Goal: Information Seeking & Learning: Learn about a topic

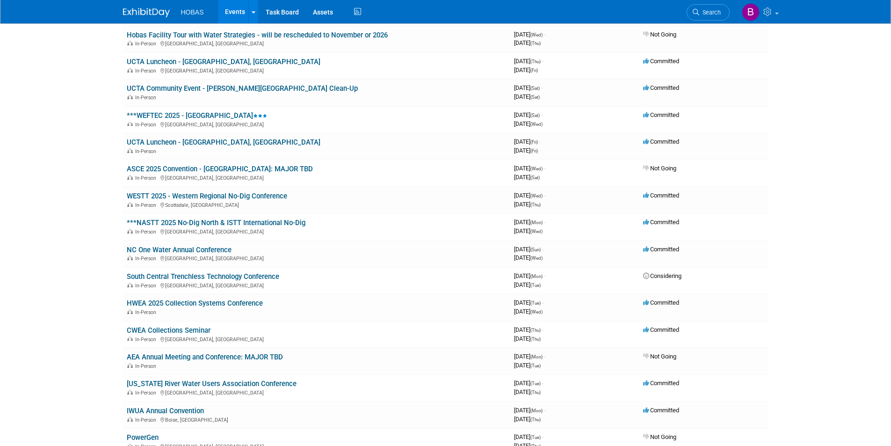
scroll to position [327, 0]
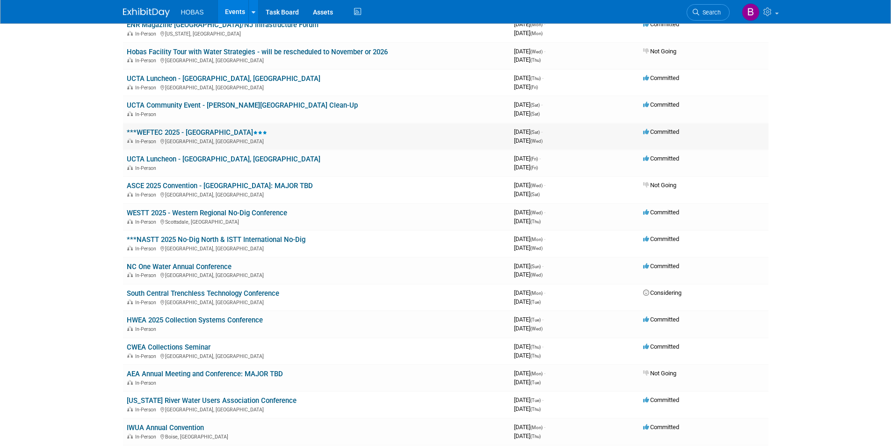
click at [162, 131] on link "***WEFTEC 2025 - [GEOGRAPHIC_DATA]" at bounding box center [197, 132] width 140 height 8
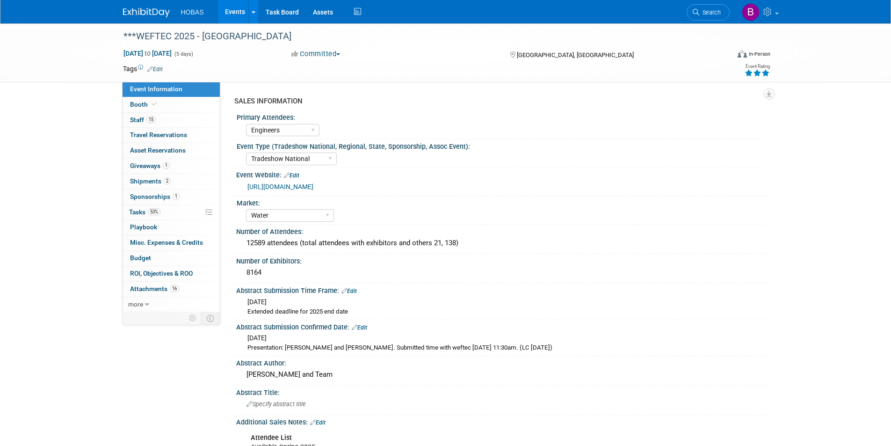
select select "Engineers"
select select "Tradeshow National"
select select "Water"
select select "Exhibiting and Sponsoring"
click at [137, 121] on span "Staff 15" at bounding box center [143, 119] width 26 height 7
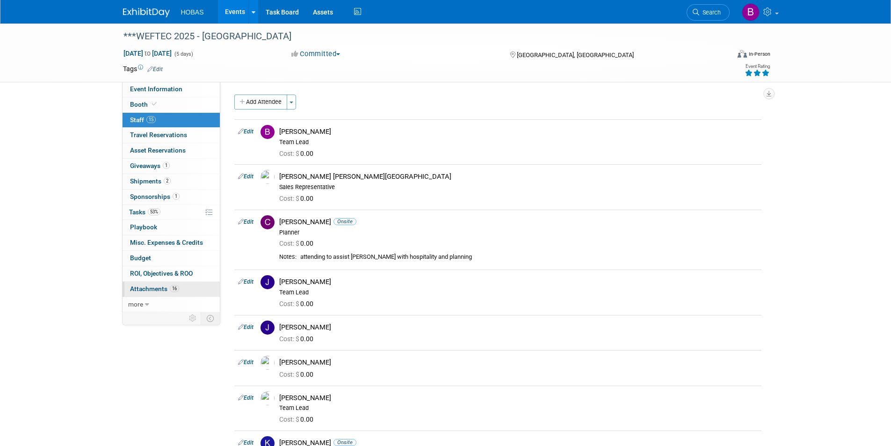
click at [150, 288] on span "Attachments 16" at bounding box center [154, 288] width 49 height 7
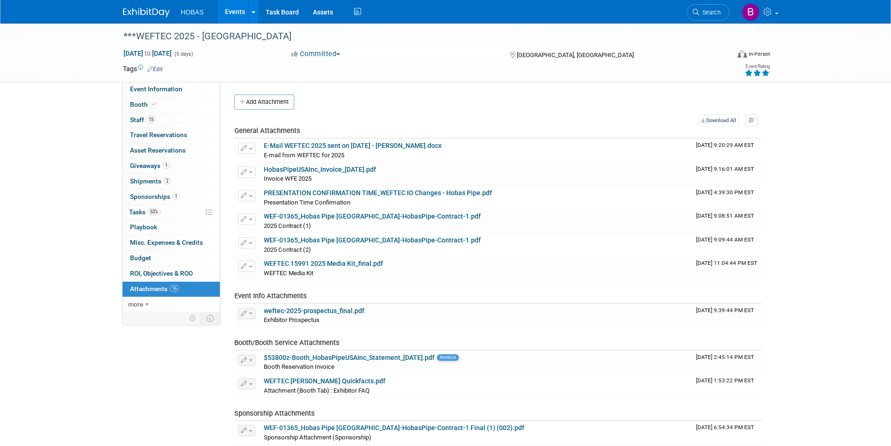
click at [64, 181] on div "***WEFTEC 2025 - [GEOGRAPHIC_DATA] [DATE] to [DATE] (5 days) [DATE] to [DATE] C…" at bounding box center [445, 330] width 891 height 614
click at [151, 88] on span "Event Information" at bounding box center [156, 88] width 52 height 7
select select "Engineers"
select select "Tradeshow National"
select select "Water"
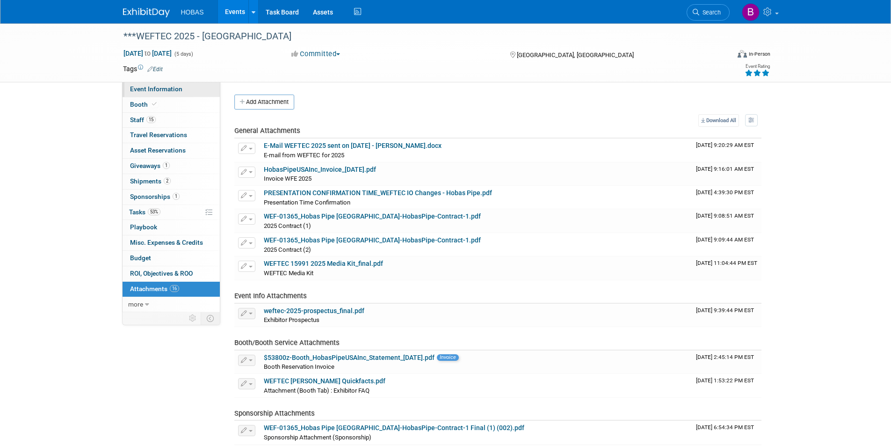
select select "Exhibiting and Sponsoring"
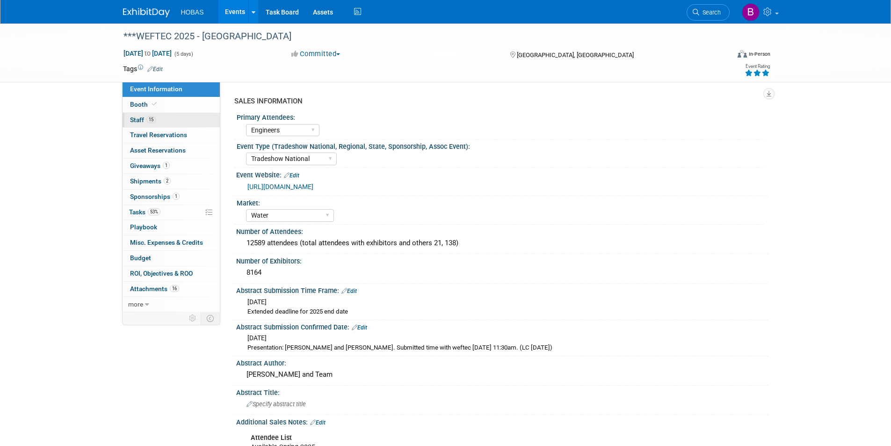
click at [138, 119] on span "Staff 15" at bounding box center [143, 119] width 26 height 7
